Goal: Information Seeking & Learning: Learn about a topic

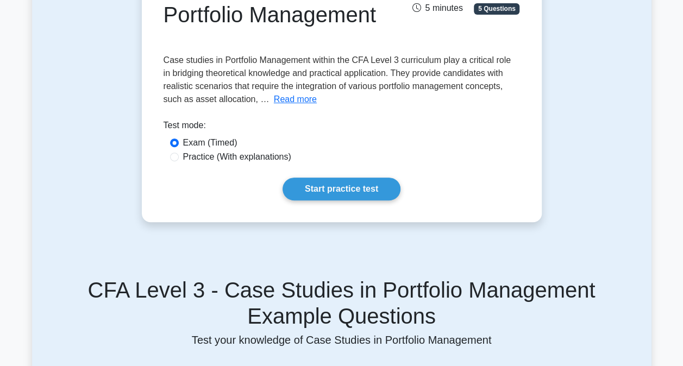
click at [250, 155] on label "Practice (With explanations)" at bounding box center [237, 157] width 108 height 13
click at [179, 155] on input "Practice (With explanations)" at bounding box center [174, 157] width 9 height 9
radio input "true"
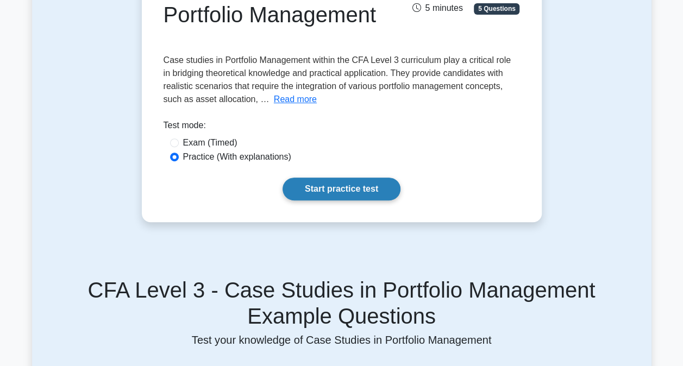
click at [321, 196] on link "Start practice test" at bounding box center [342, 189] width 118 height 23
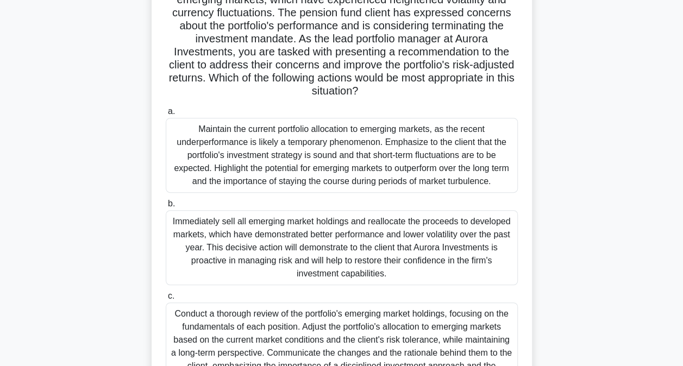
scroll to position [240, 0]
